Goal: Obtain resource: Download file/media

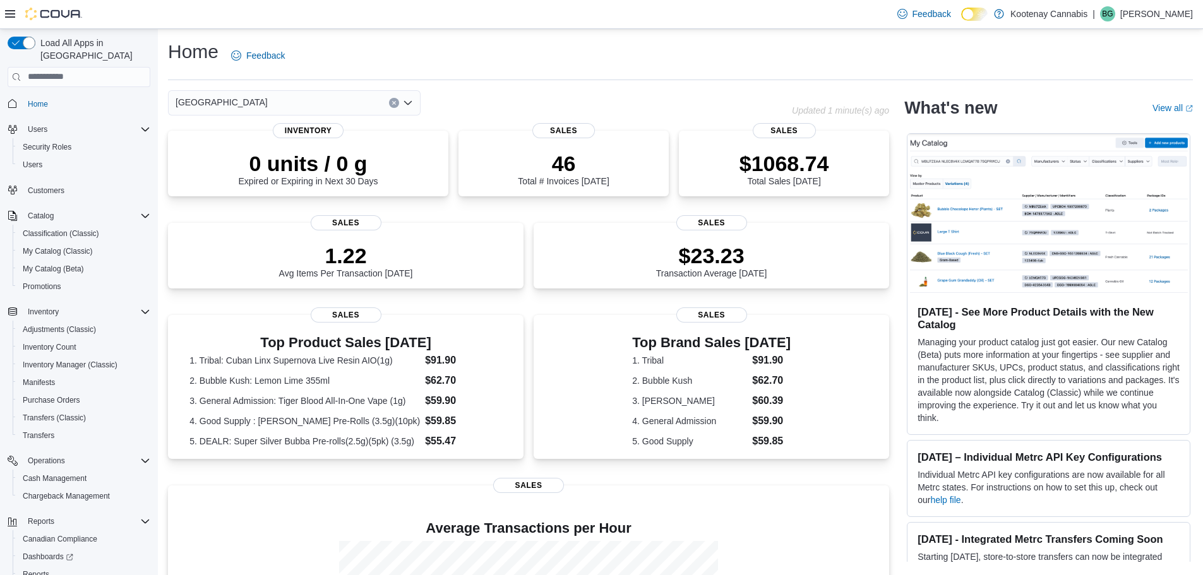
click at [268, 102] on div "[GEOGRAPHIC_DATA]" at bounding box center [294, 102] width 253 height 25
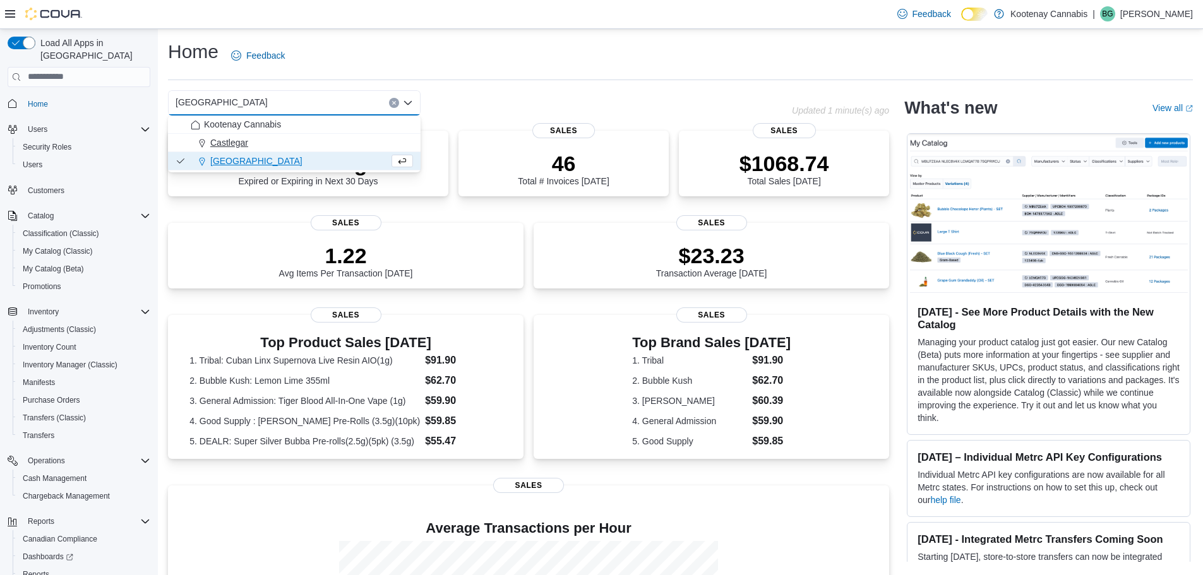
click at [244, 143] on span "Castlegar" at bounding box center [229, 142] width 38 height 13
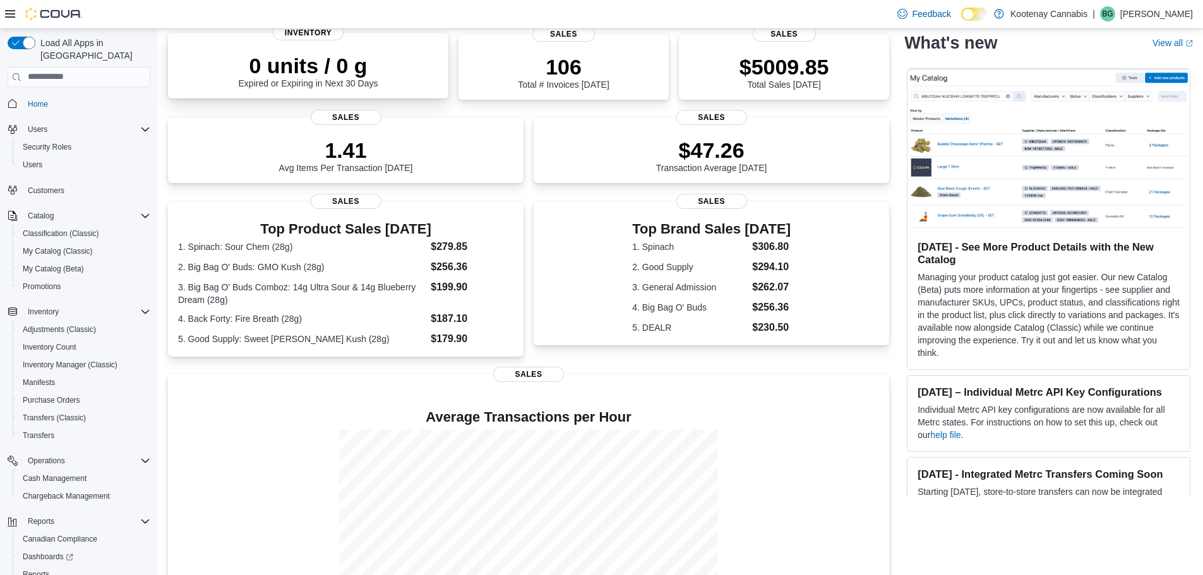
scroll to position [27, 0]
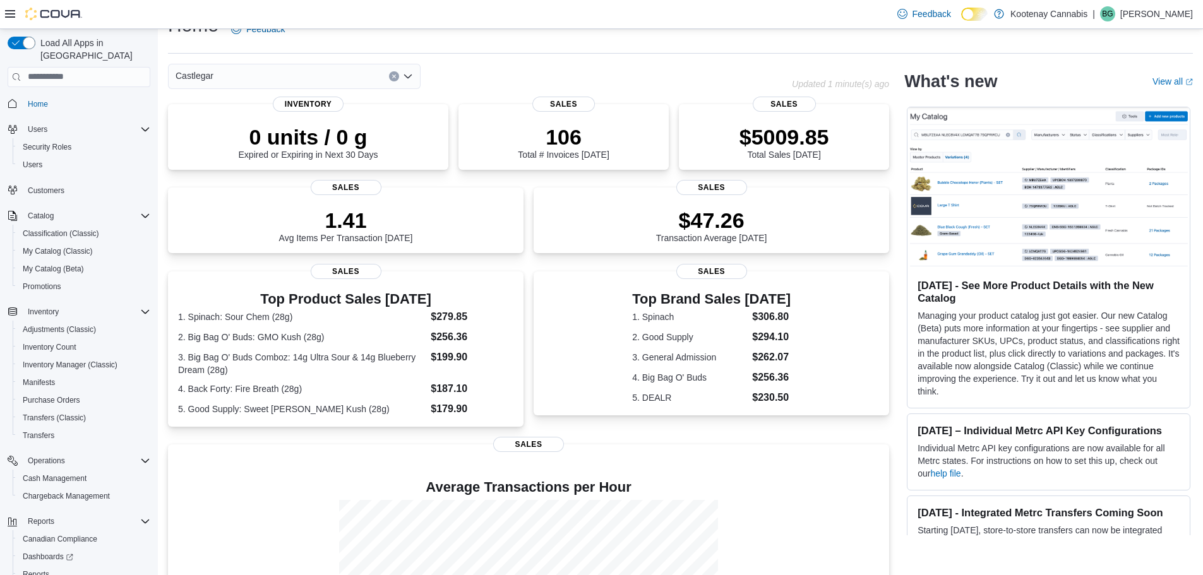
click at [315, 76] on div "Castlegar" at bounding box center [294, 76] width 253 height 25
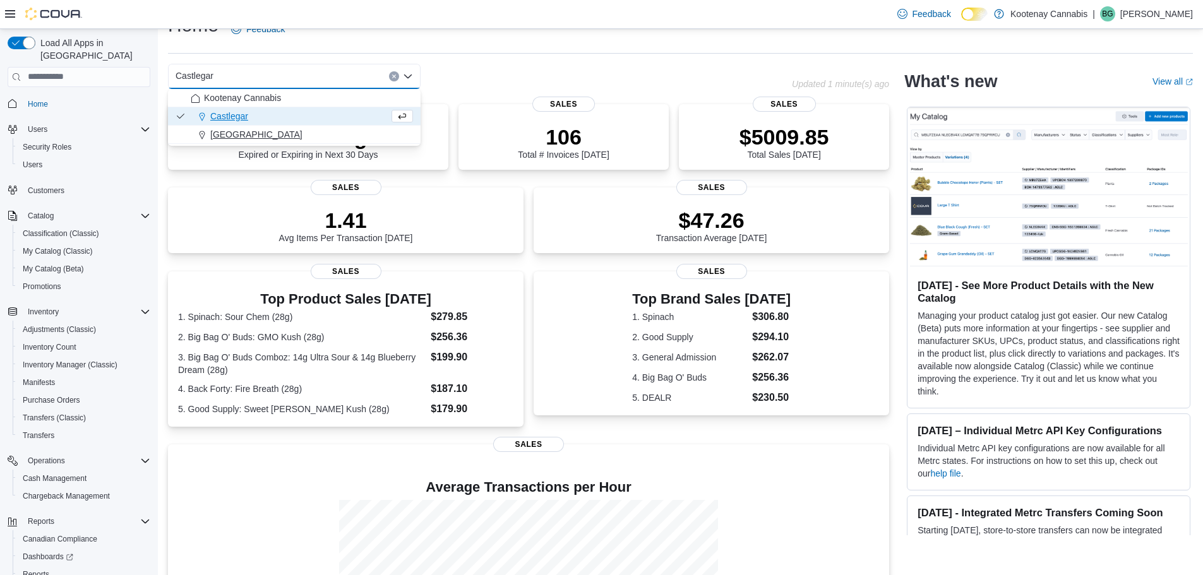
click at [256, 135] on div "[GEOGRAPHIC_DATA]" at bounding box center [302, 134] width 222 height 13
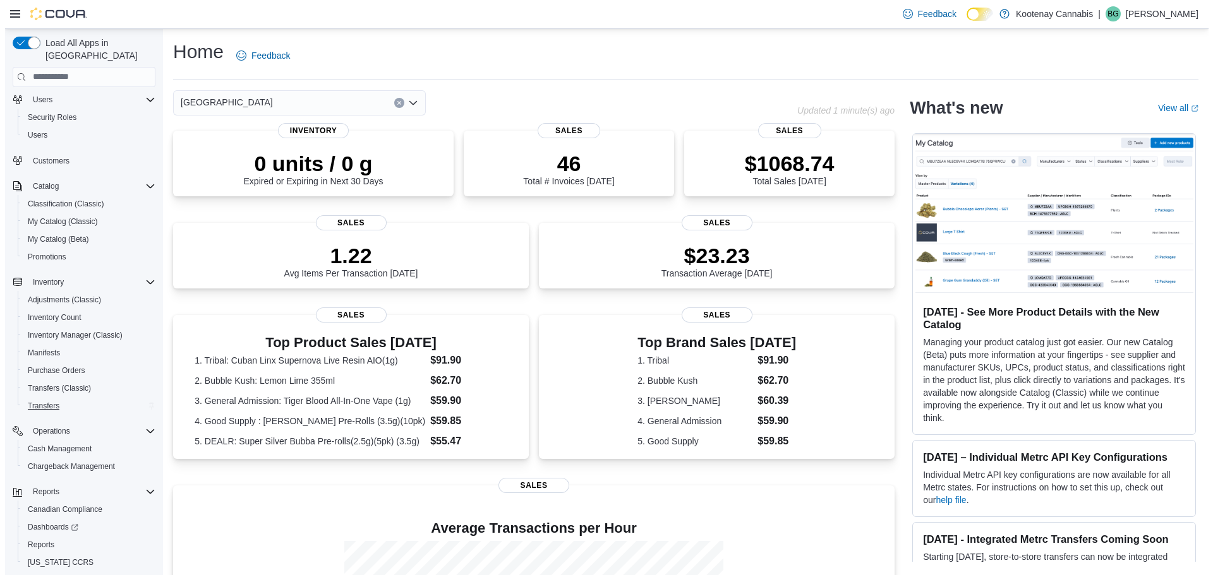
scroll to position [59, 0]
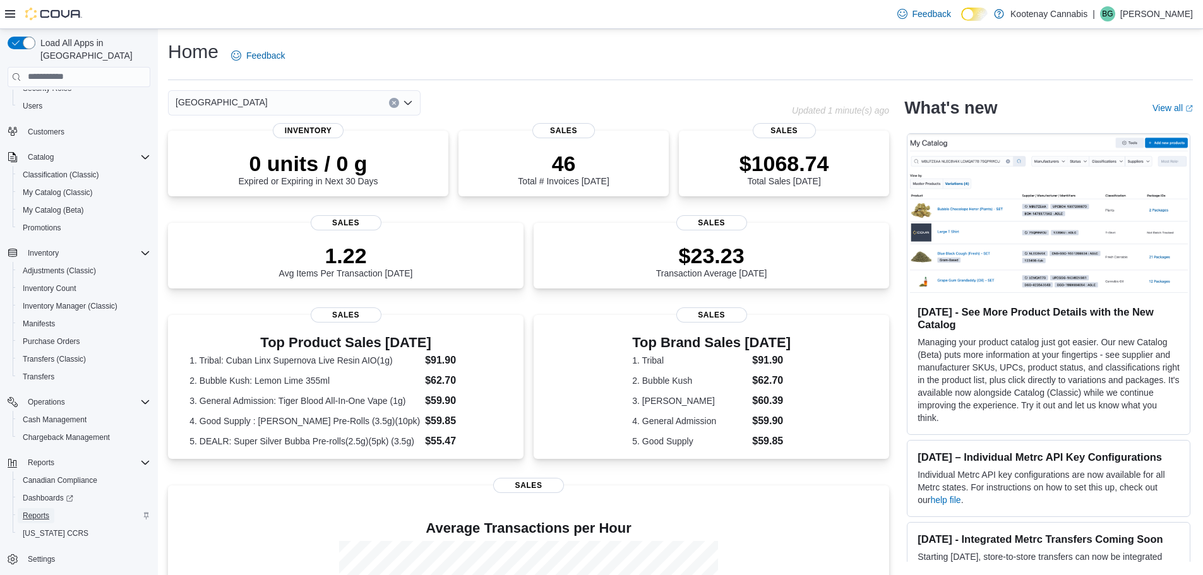
click at [35, 511] on span "Reports" at bounding box center [36, 516] width 27 height 10
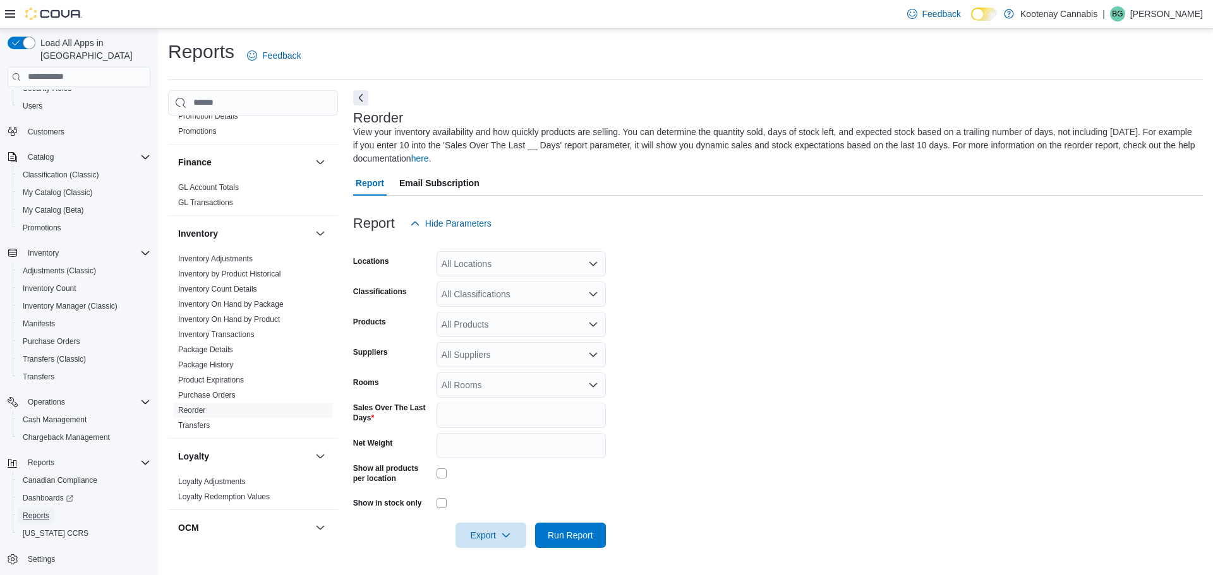
scroll to position [379, 0]
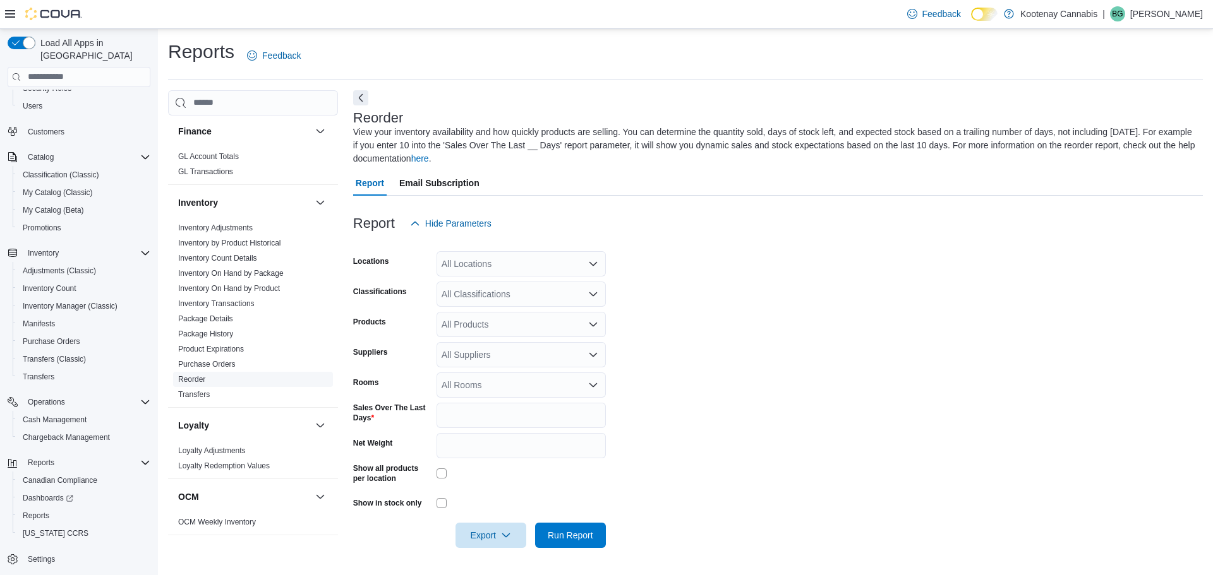
click at [196, 375] on link "Reorder" at bounding box center [191, 379] width 27 height 9
click at [591, 263] on icon "Open list of options" at bounding box center [593, 263] width 8 height 4
click at [490, 321] on span "[GEOGRAPHIC_DATA]" at bounding box center [510, 322] width 92 height 13
click at [760, 467] on form "Locations [GEOGRAPHIC_DATA] Combo box. Selected. [GEOGRAPHIC_DATA]. Press Backs…" at bounding box center [777, 392] width 849 height 312
click at [479, 543] on span "Export" at bounding box center [491, 534] width 56 height 25
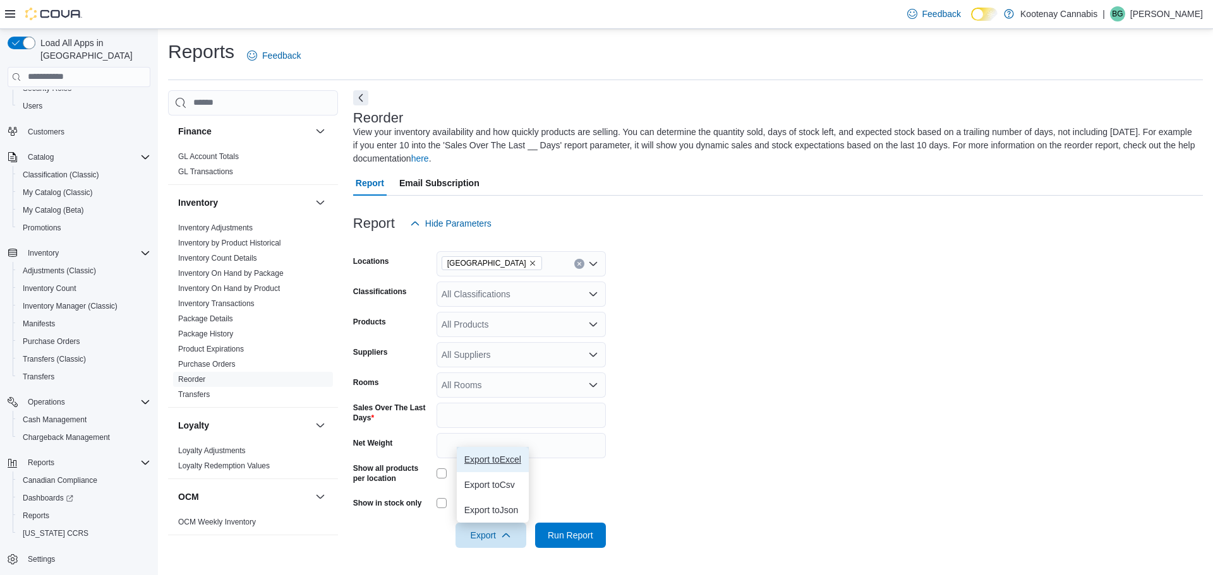
click at [512, 459] on span "Export to Excel" at bounding box center [492, 460] width 57 height 10
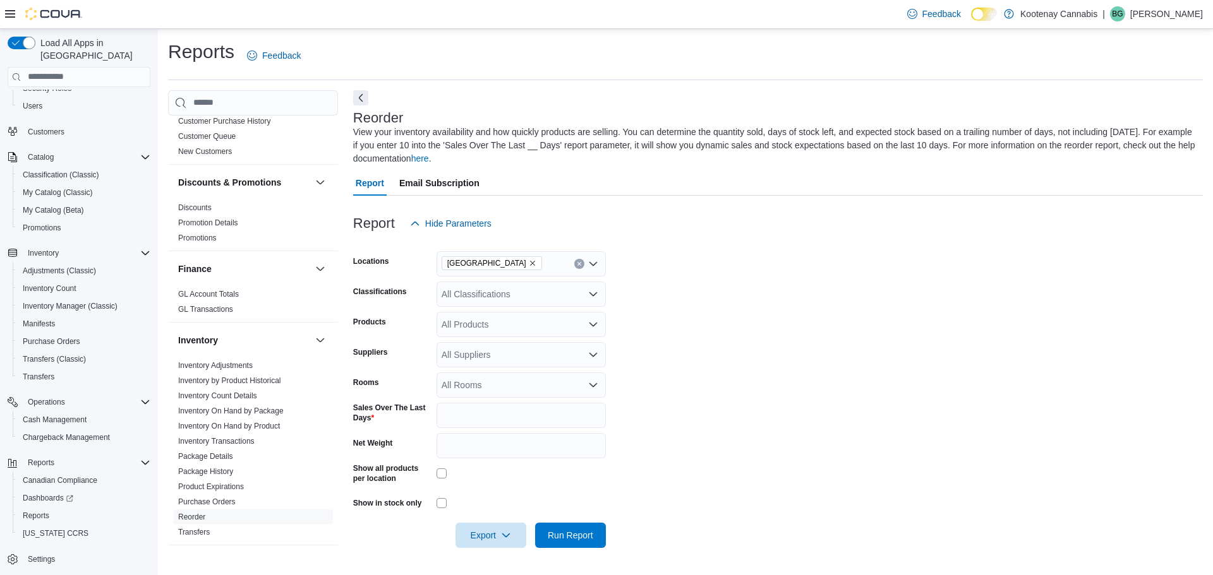
scroll to position [63, 0]
